Goal: Information Seeking & Learning: Learn about a topic

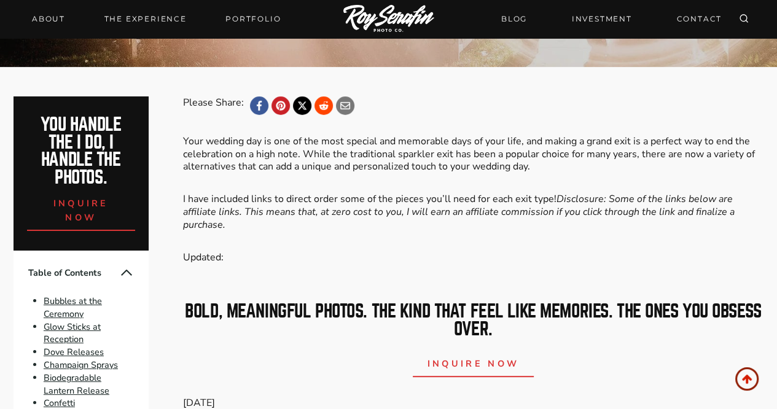
scroll to position [368, 0]
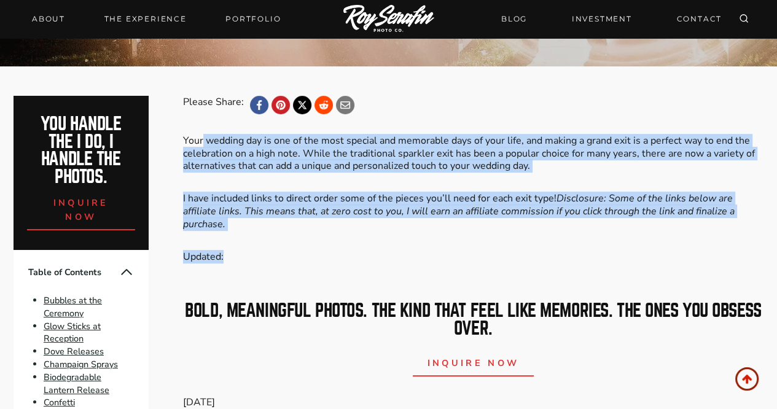
drag, startPoint x: 258, startPoint y: 233, endPoint x: 202, endPoint y: 117, distance: 128.3
click at [403, 210] on em "Disclosure: Some of the links below are affiliate links. This means that, at ze…" at bounding box center [459, 211] width 552 height 39
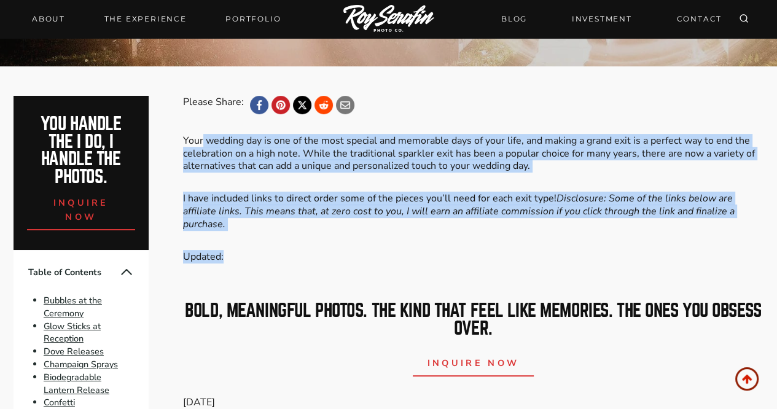
click at [403, 210] on em "Disclosure: Some of the links below are affiliate links. This means that, at ze…" at bounding box center [459, 211] width 552 height 39
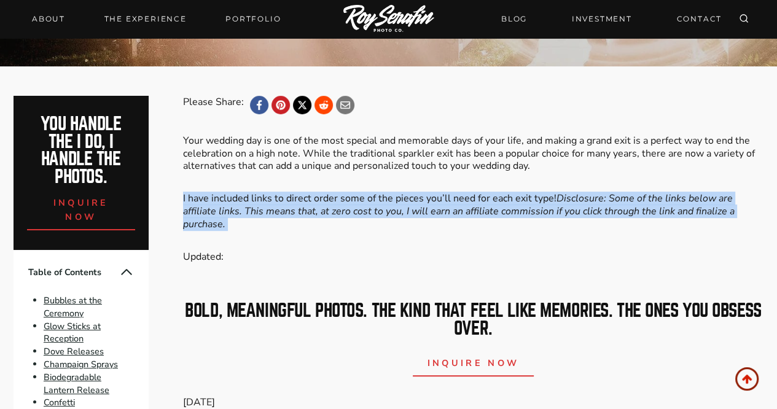
click at [403, 210] on em "Disclosure: Some of the links below are affiliate links. This means that, at ze…" at bounding box center [459, 211] width 552 height 39
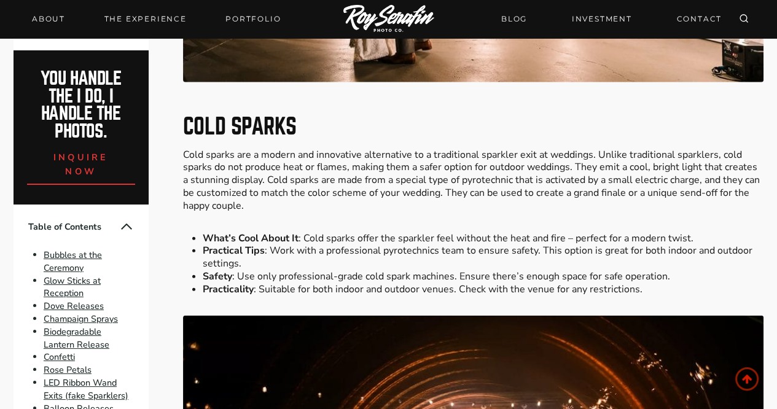
scroll to position [6635, 0]
click at [292, 116] on h2 "Cold Sparks" at bounding box center [473, 127] width 581 height 22
drag, startPoint x: 334, startPoint y: 182, endPoint x: 357, endPoint y: 170, distance: 25.8
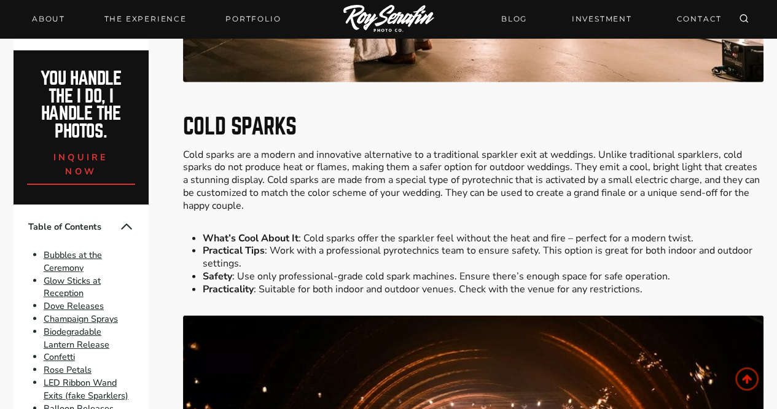
click at [335, 182] on p "Cold sparks are a modern and innovative alternative to a traditional sparkler e…" at bounding box center [473, 181] width 581 height 64
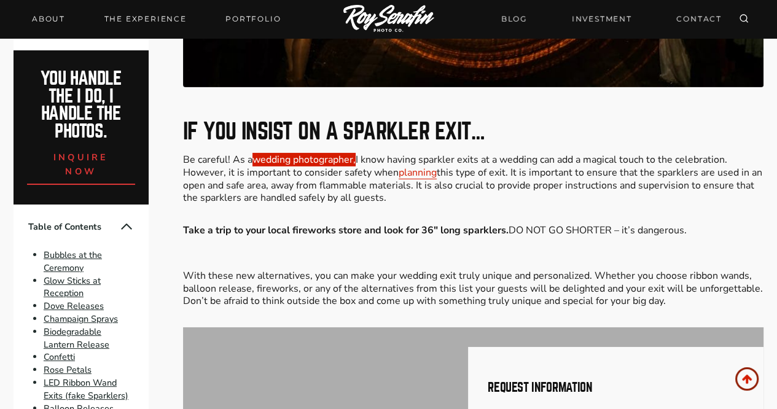
scroll to position [7250, 0]
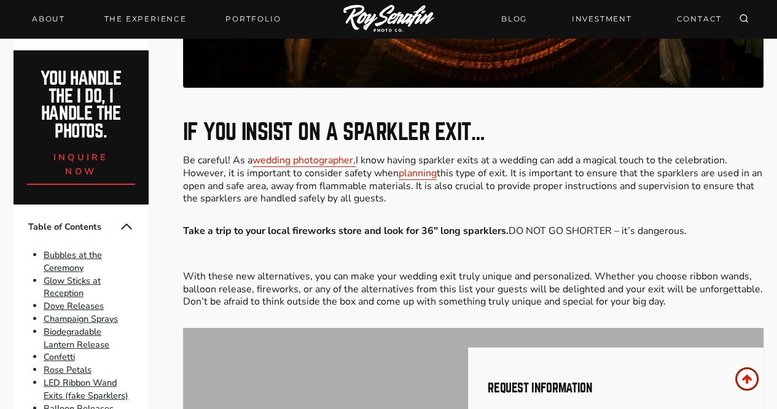
click at [307, 121] on h2 "If you insist on a sparkler exit…" at bounding box center [473, 132] width 581 height 22
drag, startPoint x: 307, startPoint y: 98, endPoint x: 316, endPoint y: 95, distance: 9.9
click at [313, 121] on h2 "If you insist on a sparkler exit…" at bounding box center [473, 132] width 581 height 22
click at [384, 121] on h2 "If you insist on a sparkler exit…" at bounding box center [473, 132] width 581 height 22
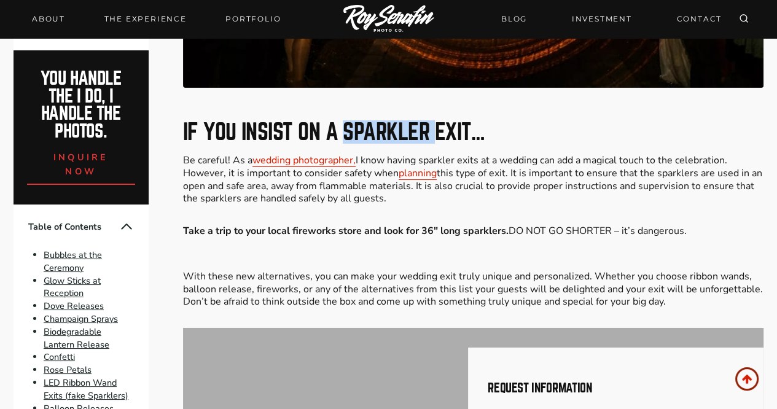
click at [384, 121] on h2 "If you insist on a sparkler exit…" at bounding box center [473, 132] width 581 height 22
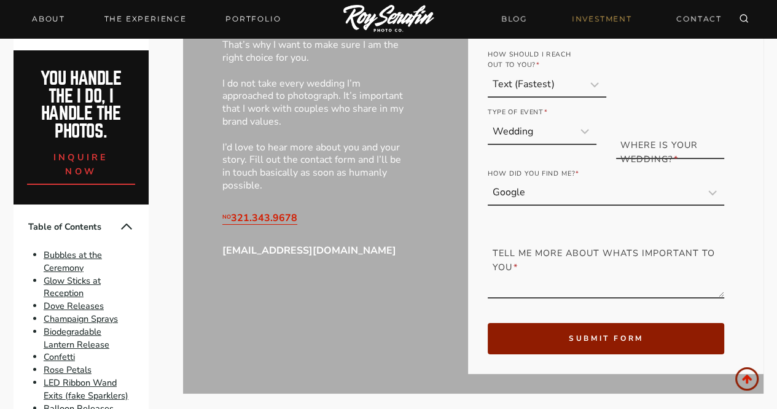
scroll to position [7741, 0]
